Goal: Task Accomplishment & Management: Use online tool/utility

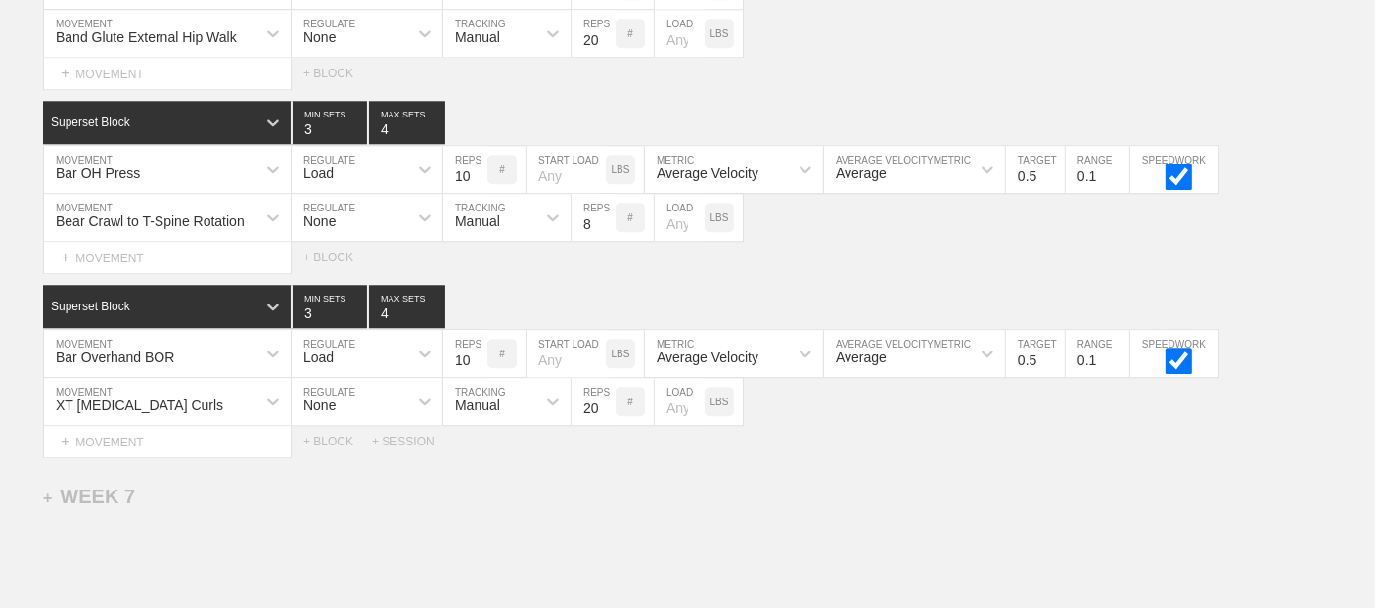
scroll to position [12576, 0]
click at [942, 257] on div "SESSION 2 Superset Block 3 MIN SETS 4 MAX SETS DUPLICATE INSERT MOVEMENT AFTER …" at bounding box center [687, 83] width 1375 height 747
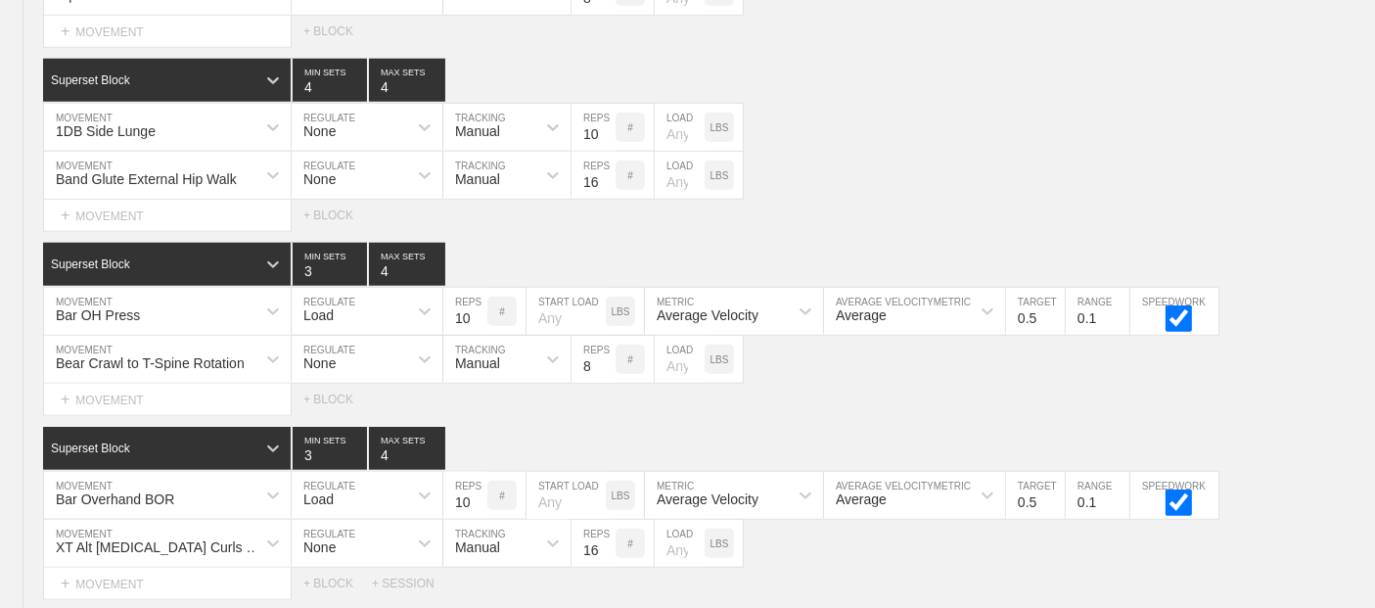
scroll to position [0, 0]
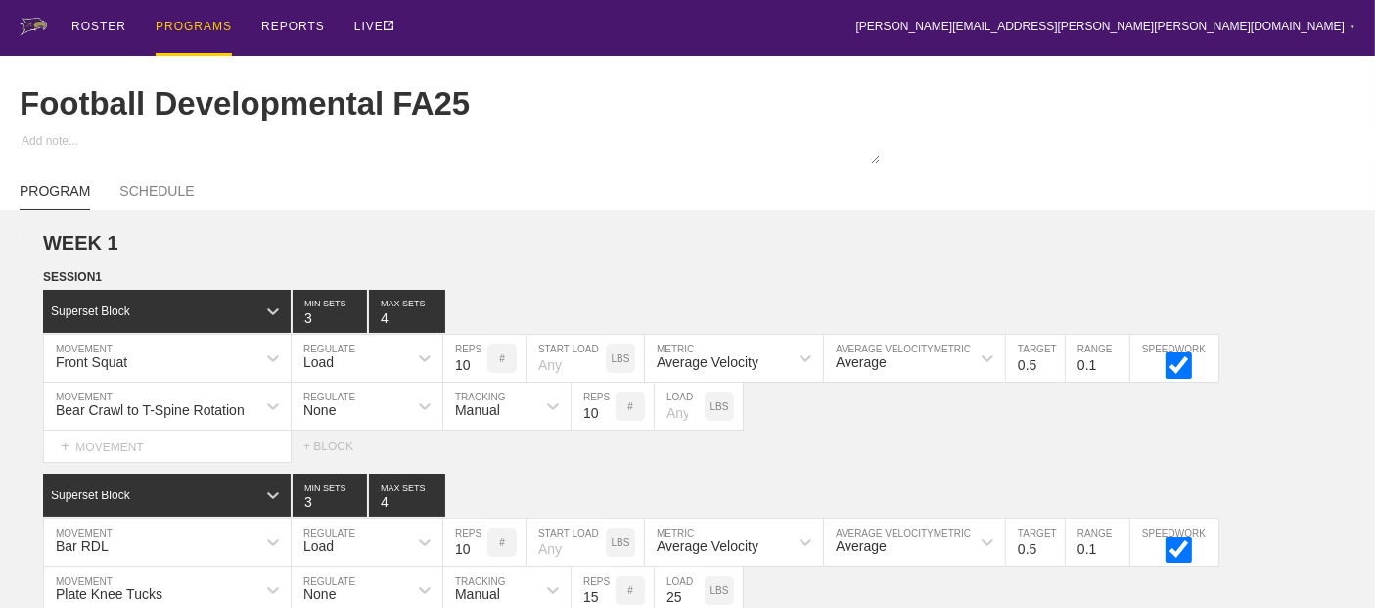
click at [161, 18] on div "PROGRAMS" at bounding box center [194, 28] width 76 height 56
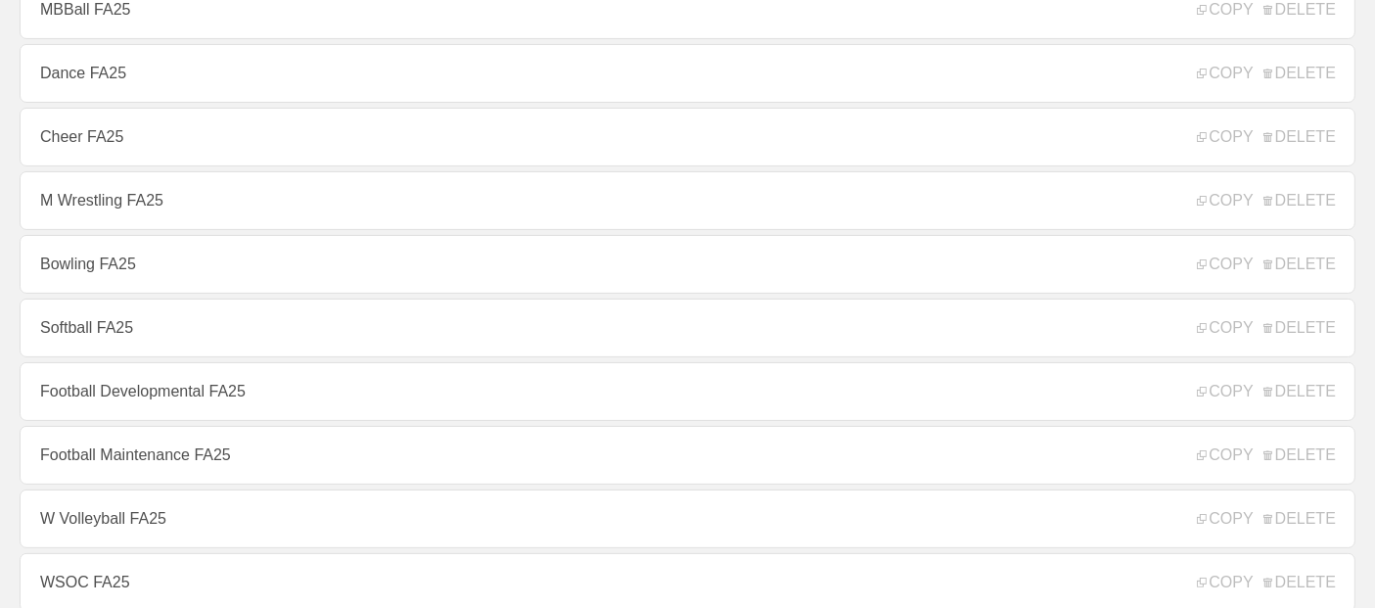
scroll to position [347, 0]
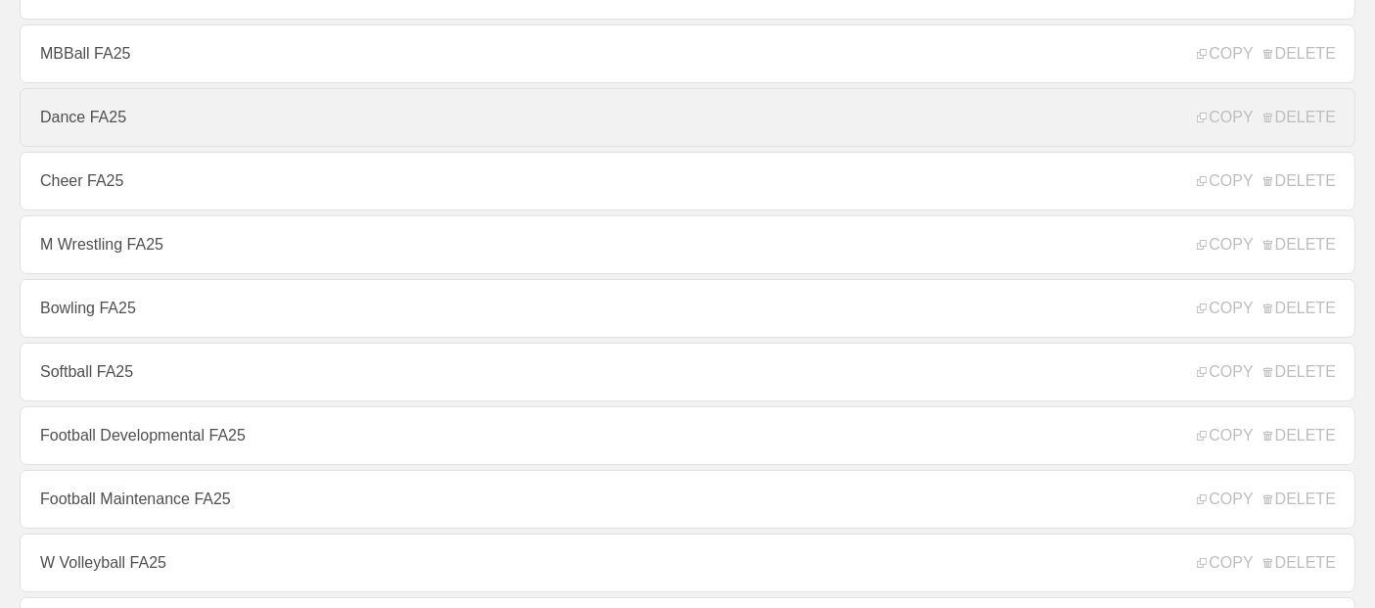
click at [146, 118] on link "Dance FA25" at bounding box center [688, 117] width 1336 height 59
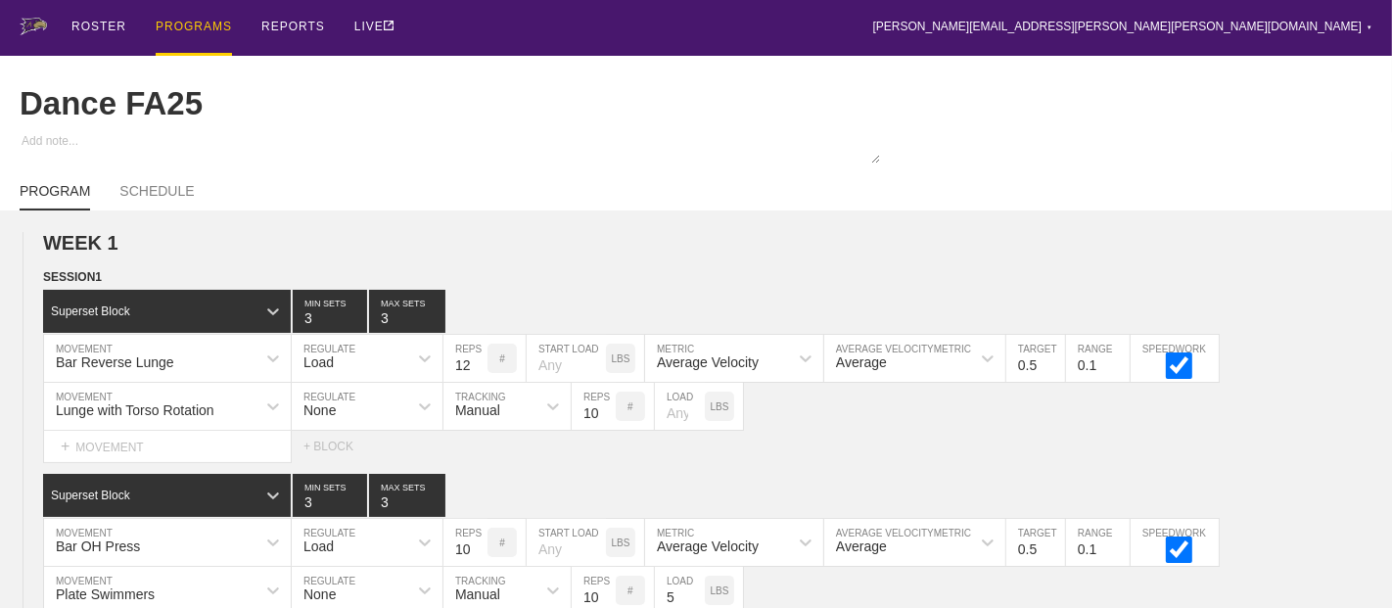
type textarea "x"
type input "Dance FA25"
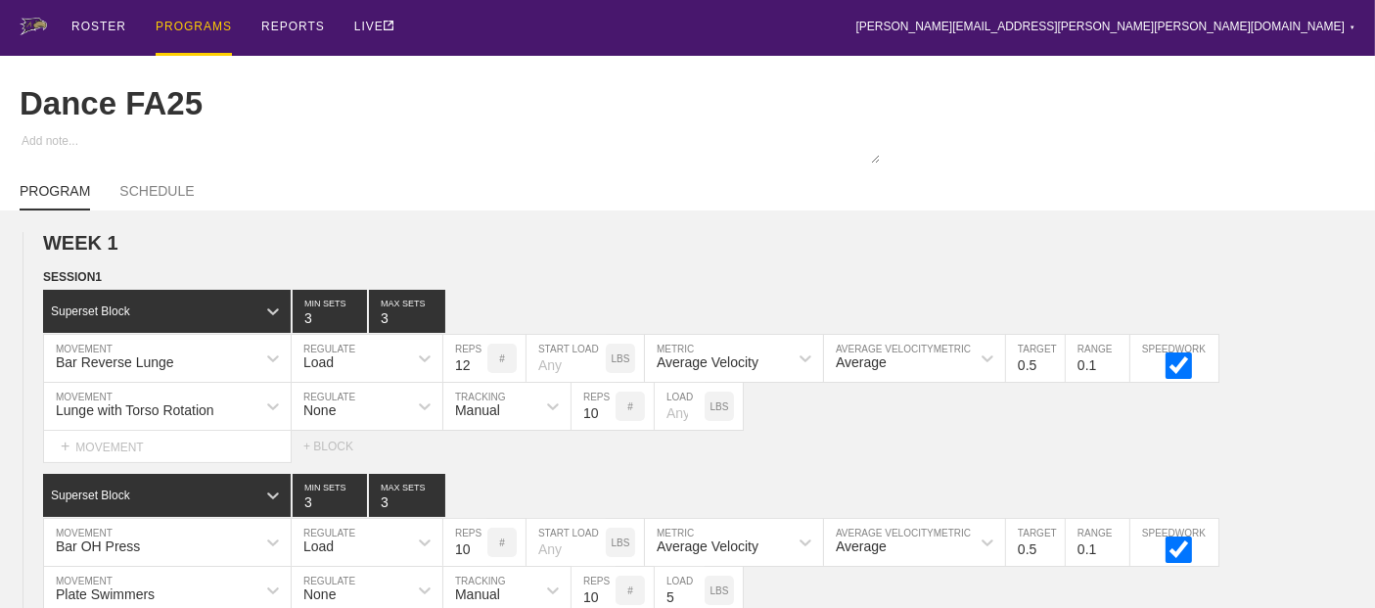
click at [1033, 121] on div "Dance FA25" at bounding box center [688, 104] width 1336 height 96
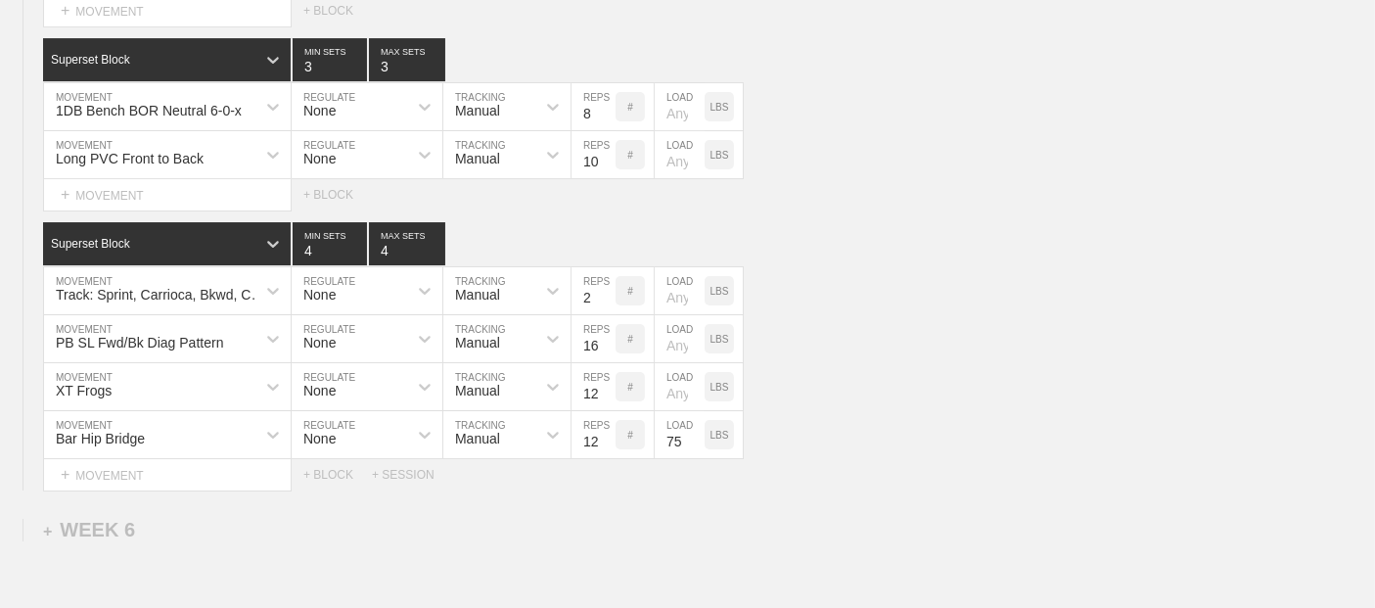
scroll to position [6786, 0]
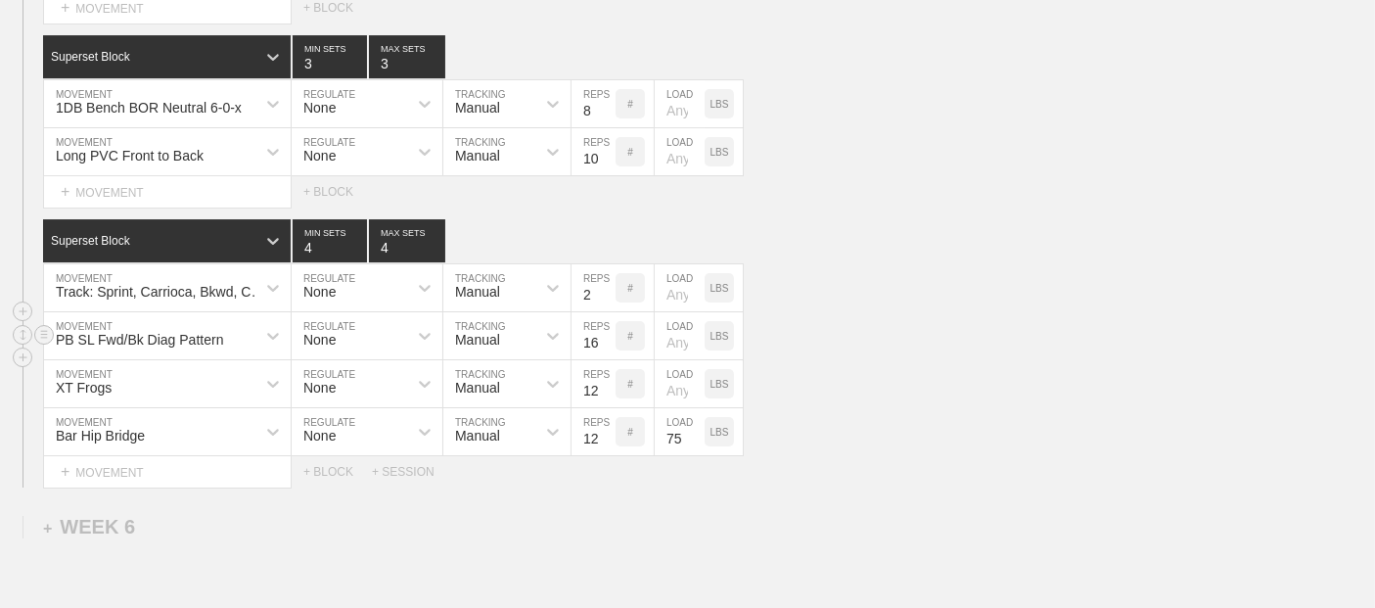
click at [577, 337] on input "16" at bounding box center [594, 335] width 44 height 47
type input "10"
click at [867, 252] on div "Superset Block 4 MIN SETS 4 MAX SETS" at bounding box center [709, 240] width 1332 height 43
click at [126, 380] on div "XT Frogs" at bounding box center [167, 383] width 247 height 47
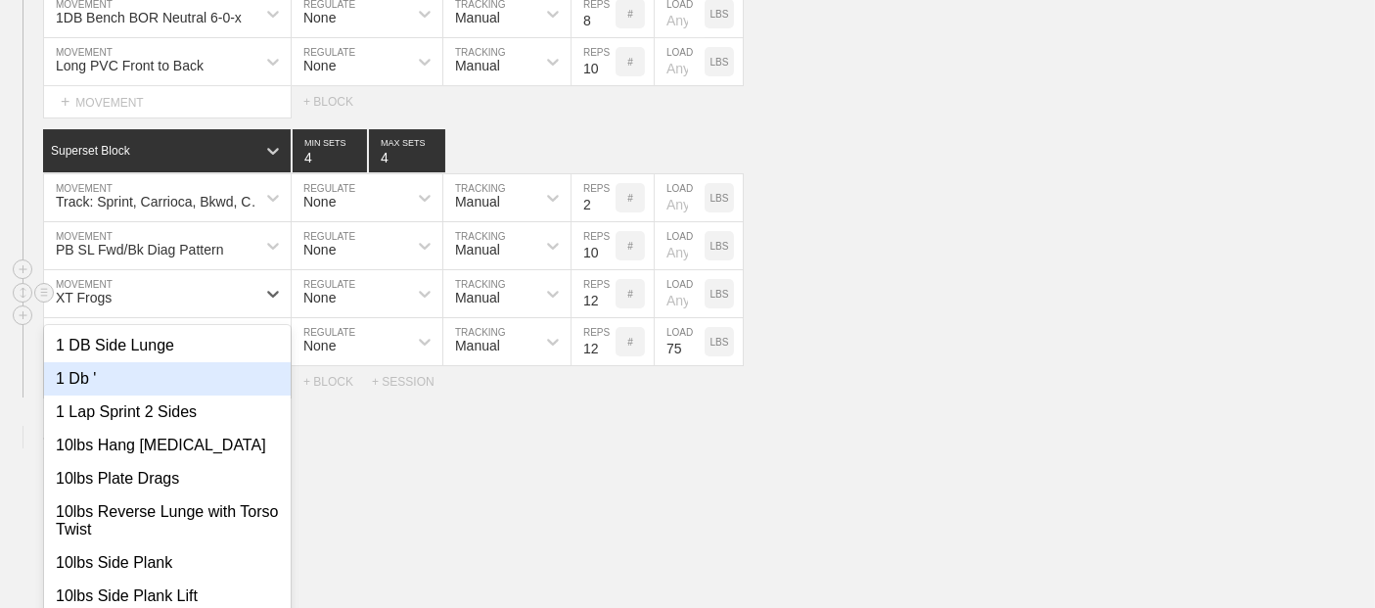
scroll to position [6889, 0]
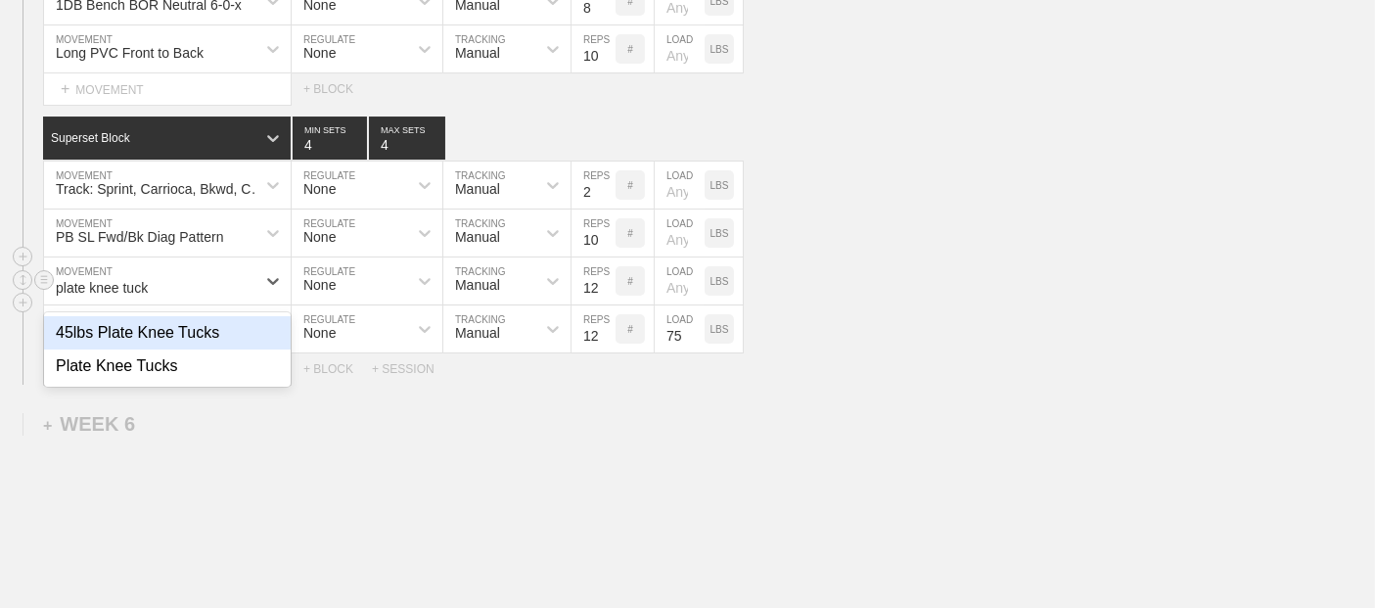
type input "plate knee tucks"
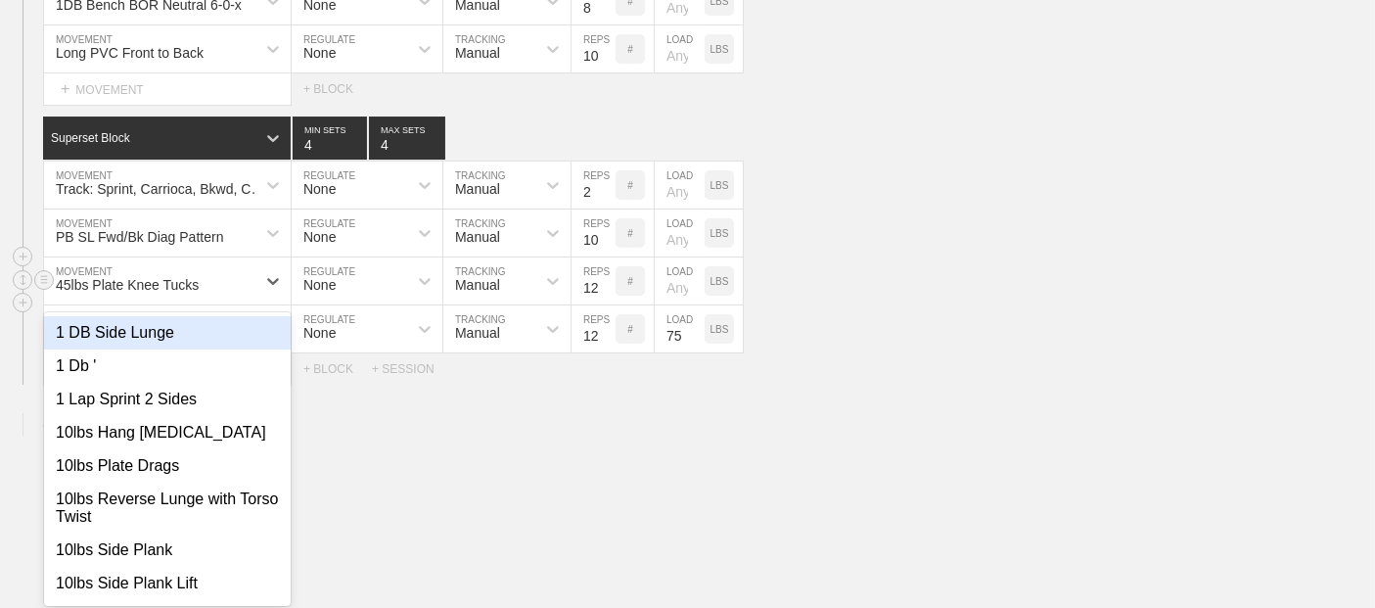
click at [142, 283] on div "45lbs Plate Knee Tucks" at bounding box center [127, 285] width 143 height 16
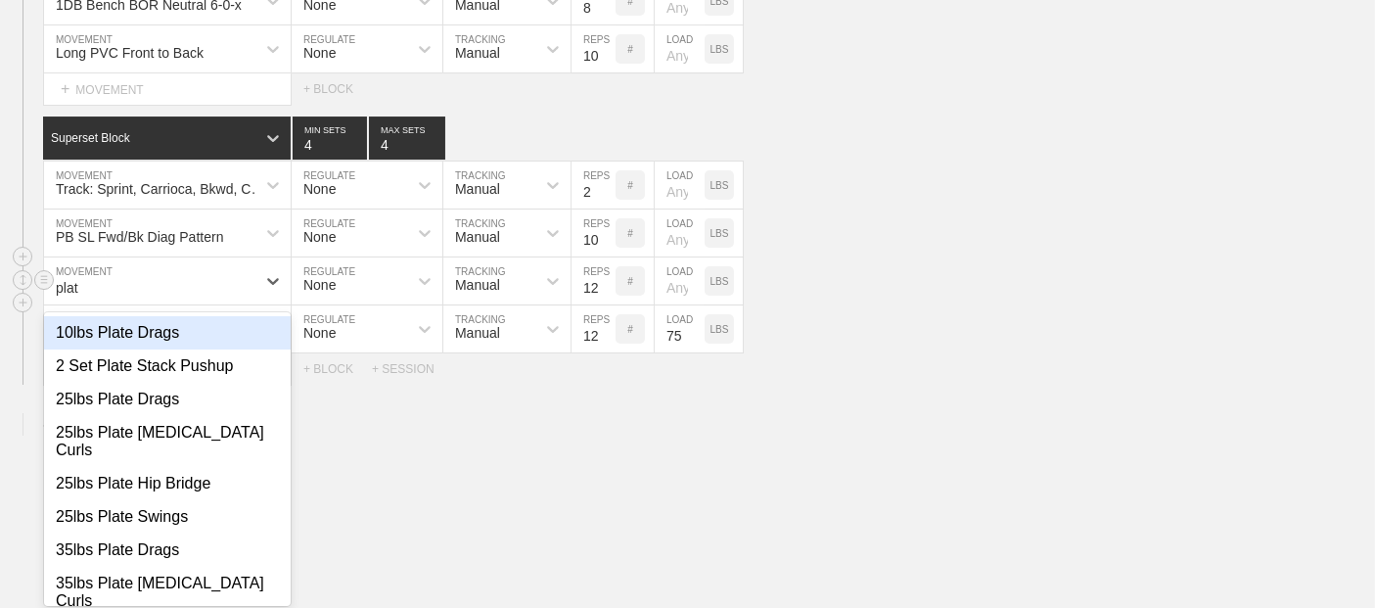
type input "plate"
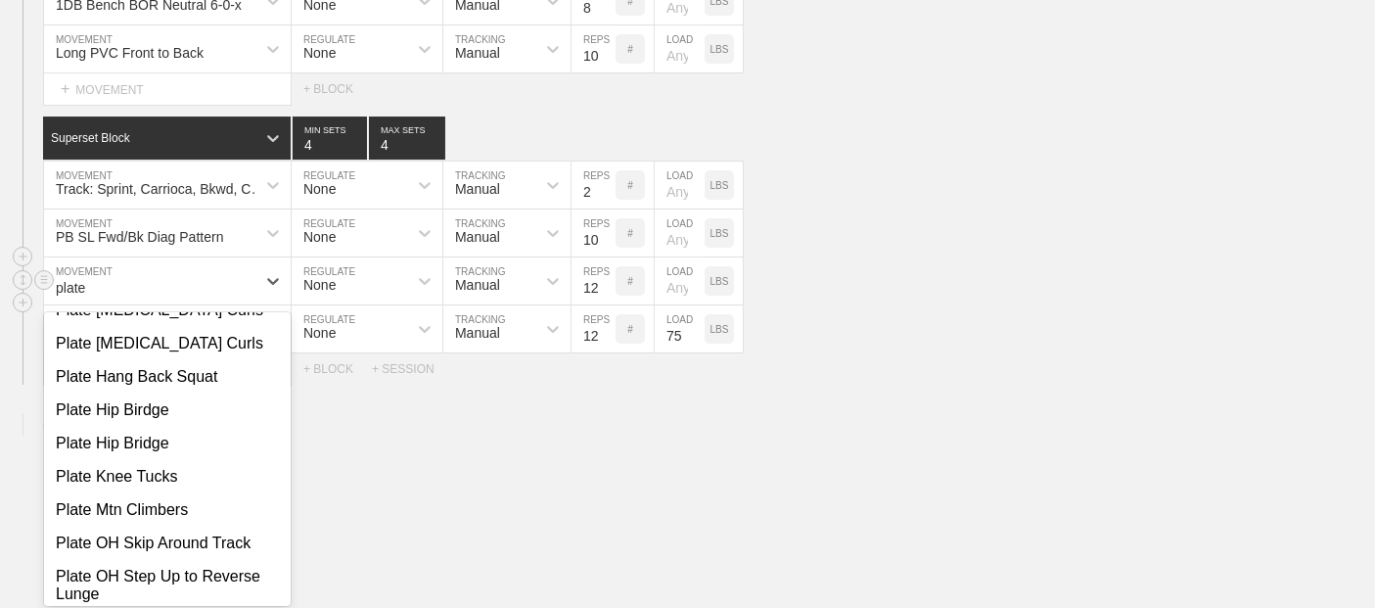
scroll to position [1176, 0]
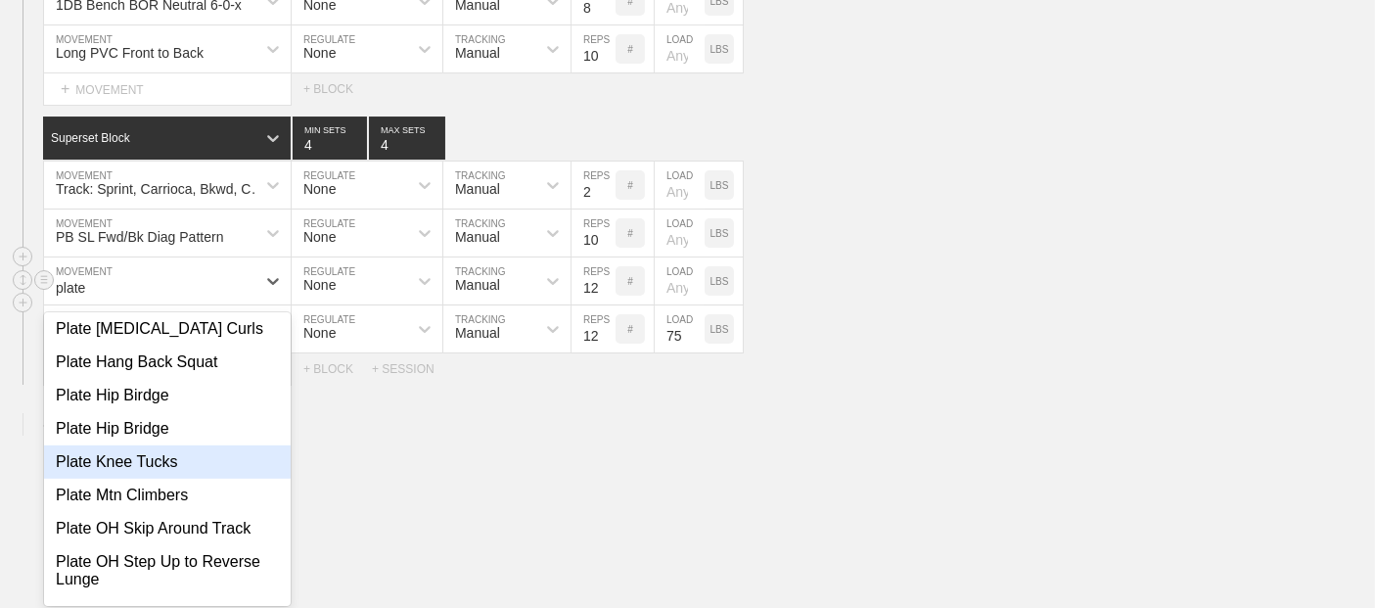
click at [182, 459] on div "Plate Knee Tucks" at bounding box center [167, 461] width 247 height 33
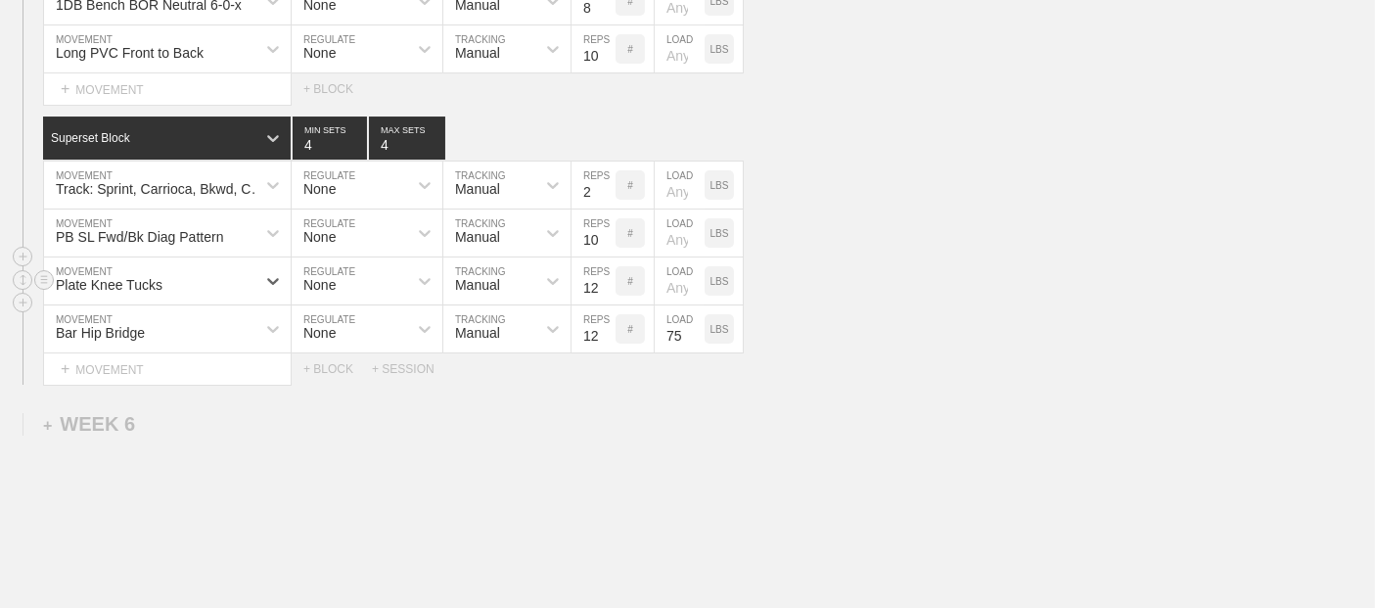
click at [680, 281] on input "number" at bounding box center [680, 280] width 50 height 47
type input "25"
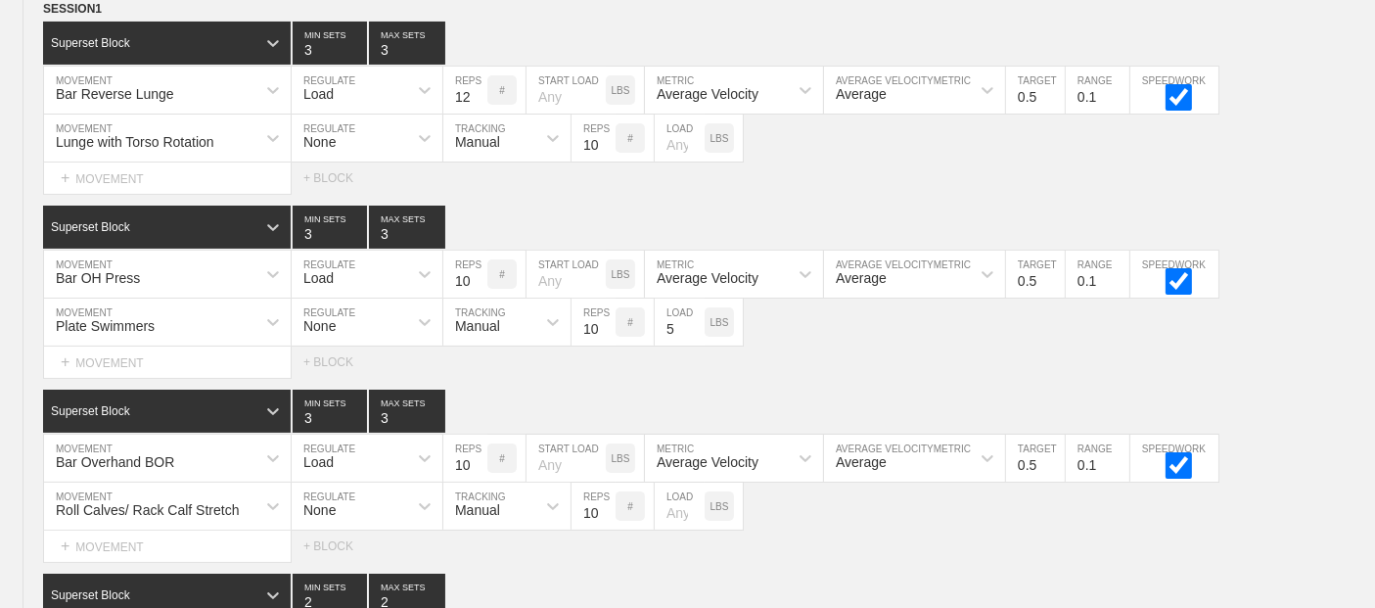
scroll to position [0, 0]
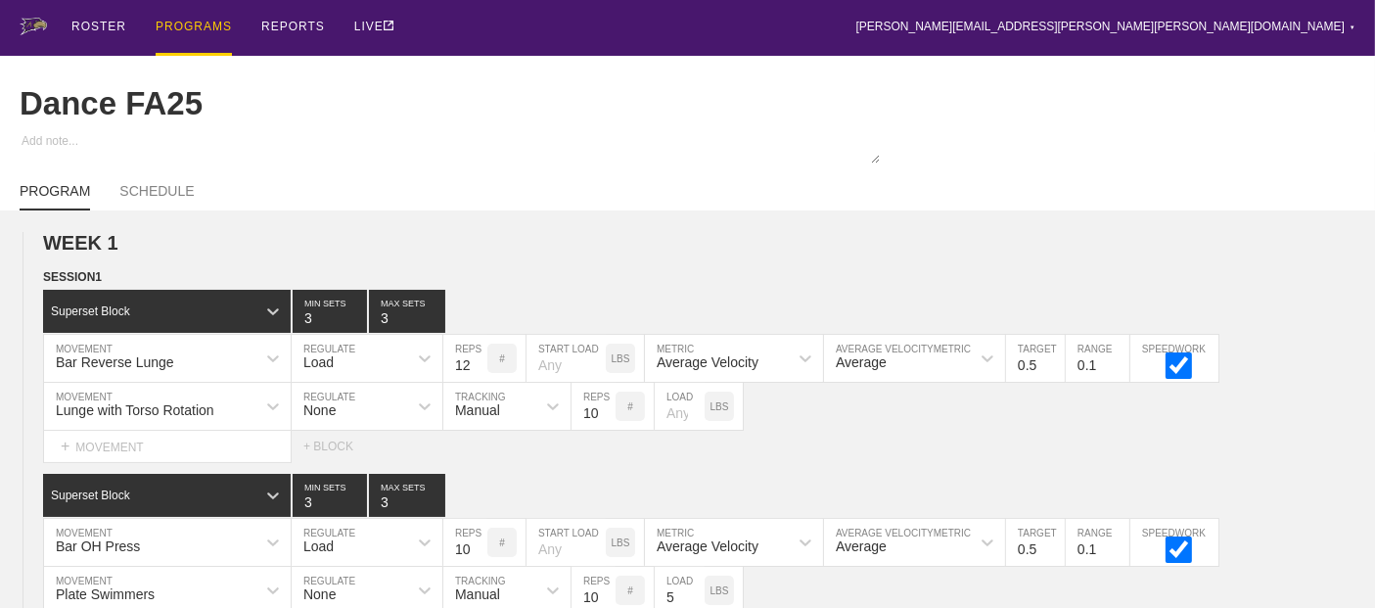
click at [185, 33] on div "PROGRAMS" at bounding box center [194, 28] width 76 height 56
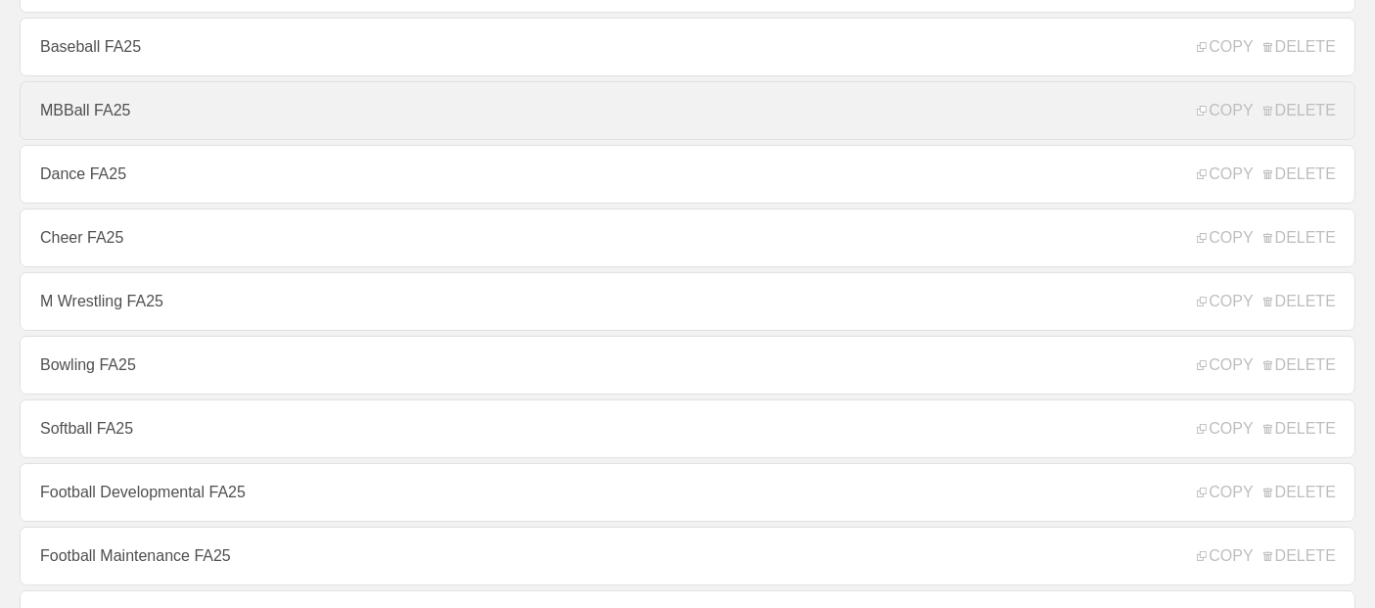
scroll to position [435, 0]
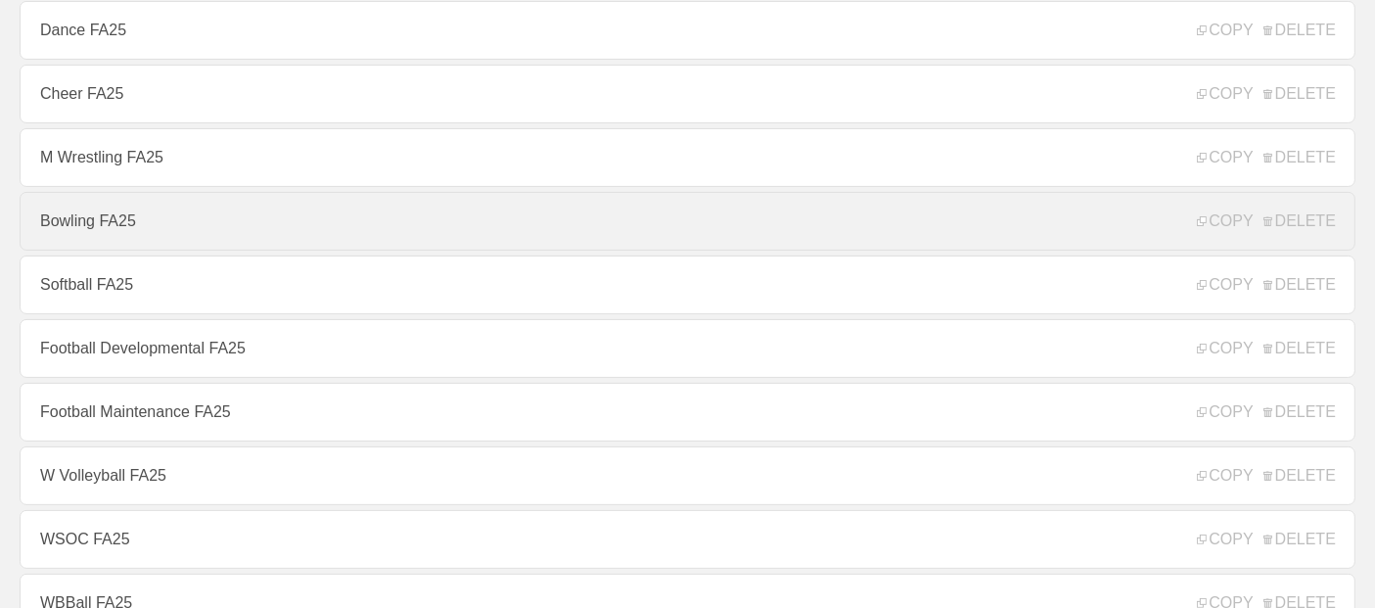
click at [155, 245] on link "Bowling FA25" at bounding box center [688, 221] width 1336 height 59
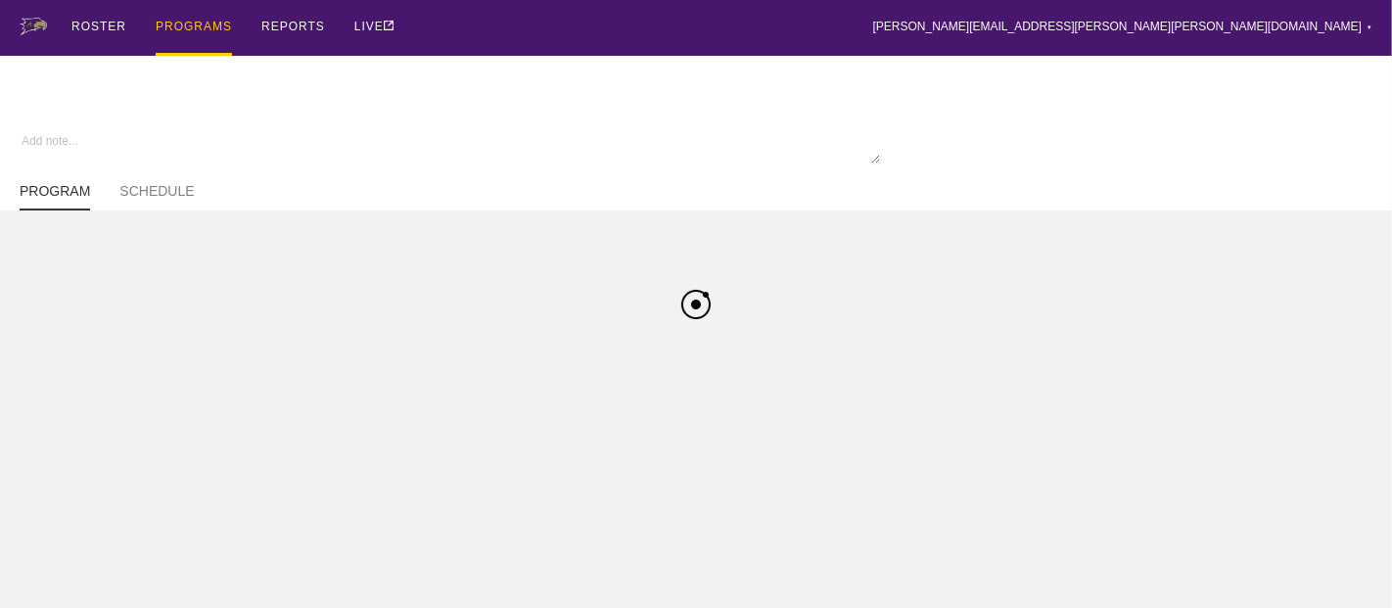
type textarea "x"
type input "Bowling FA25"
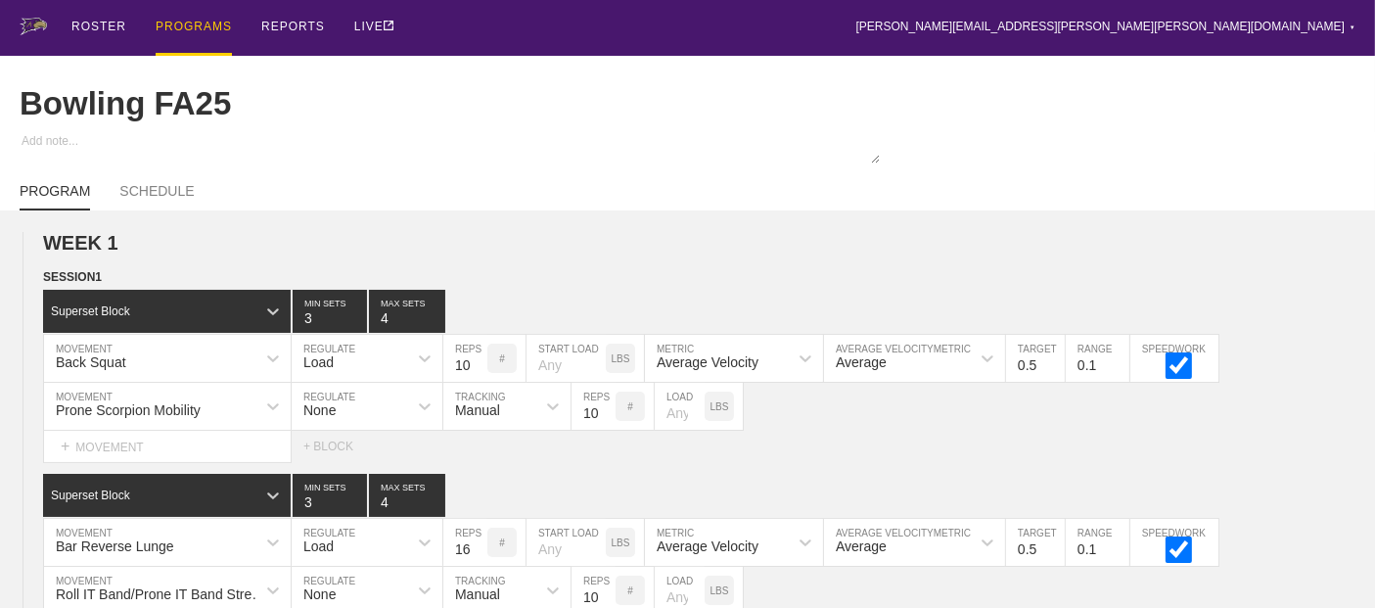
click at [720, 30] on div "ROSTER PROGRAMS REPORTS LIVE [PERSON_NAME][EMAIL_ADDRESS][PERSON_NAME][PERSON_N…" at bounding box center [688, 28] width 1336 height 56
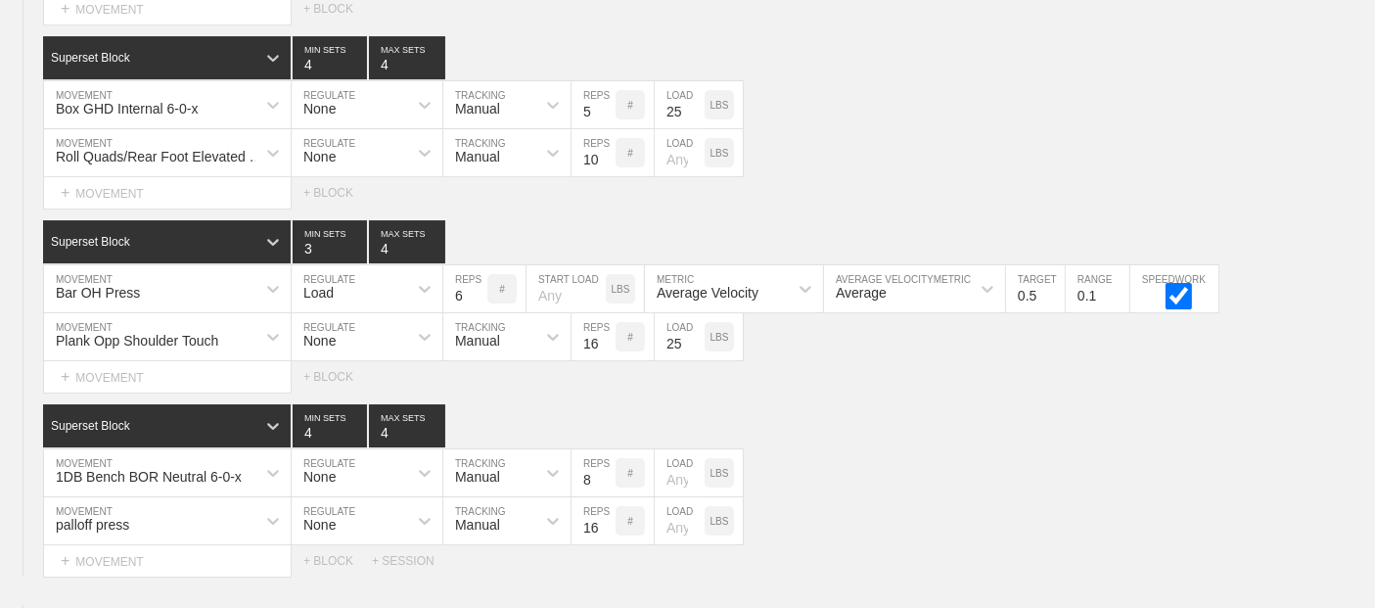
scroll to position [6693, 0]
